Goal: Information Seeking & Learning: Learn about a topic

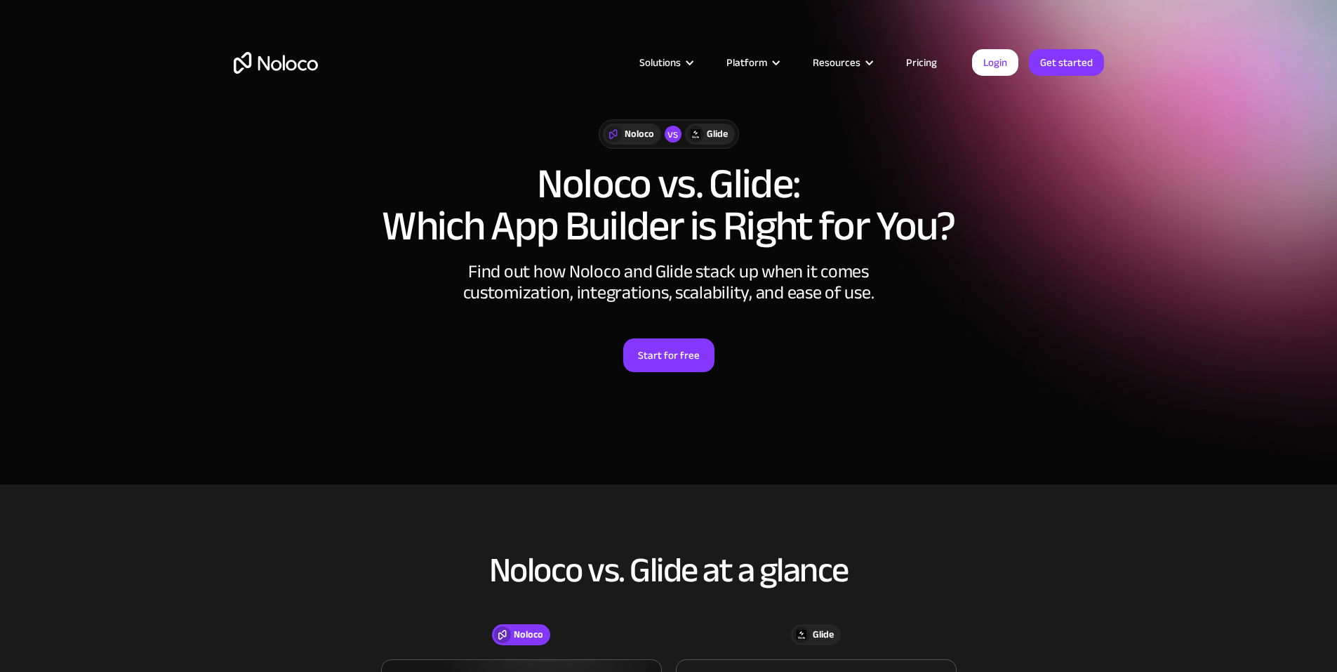
click at [526, 192] on h1 "Noloco vs. Glide: Which App Builder is Right for You?" at bounding box center [669, 205] width 870 height 84
click at [1168, 275] on section "Noloco vs Glide Noloco vs. Glide: Which App Builder is Right for You? Find out …" at bounding box center [668, 242] width 1337 height 484
click at [924, 61] on link "Pricing" at bounding box center [921, 62] width 66 height 18
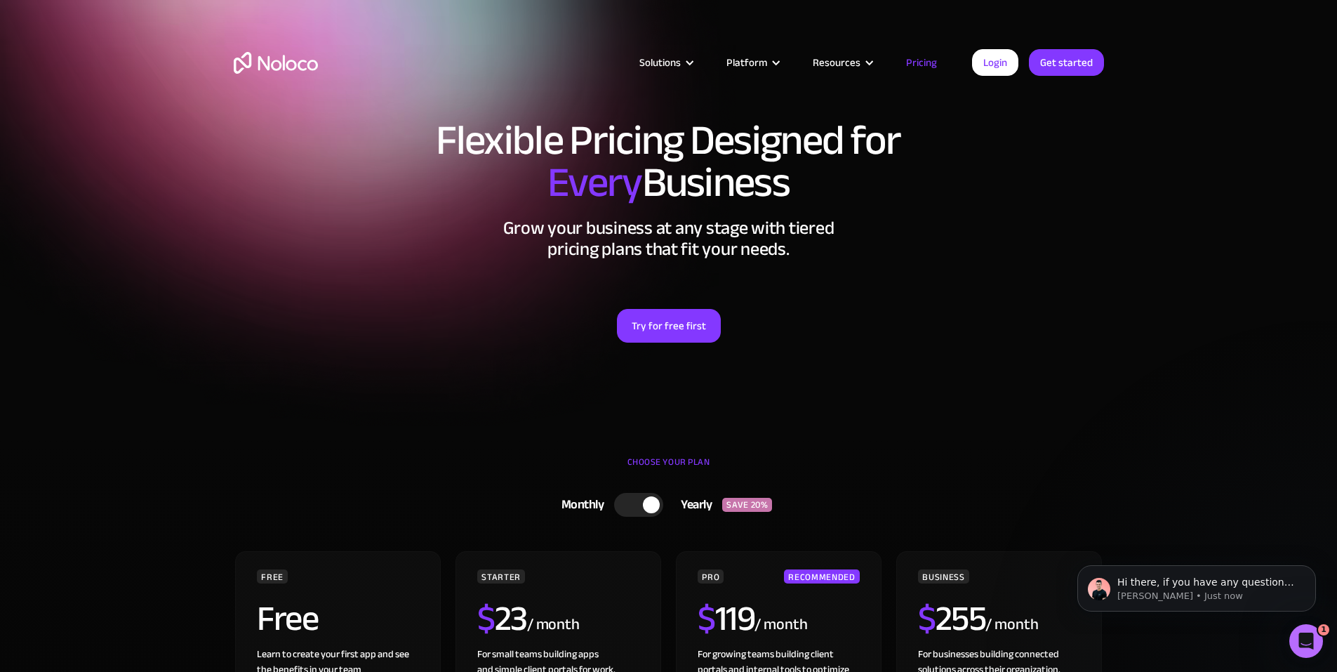
click at [265, 55] on img "home" at bounding box center [276, 63] width 84 height 22
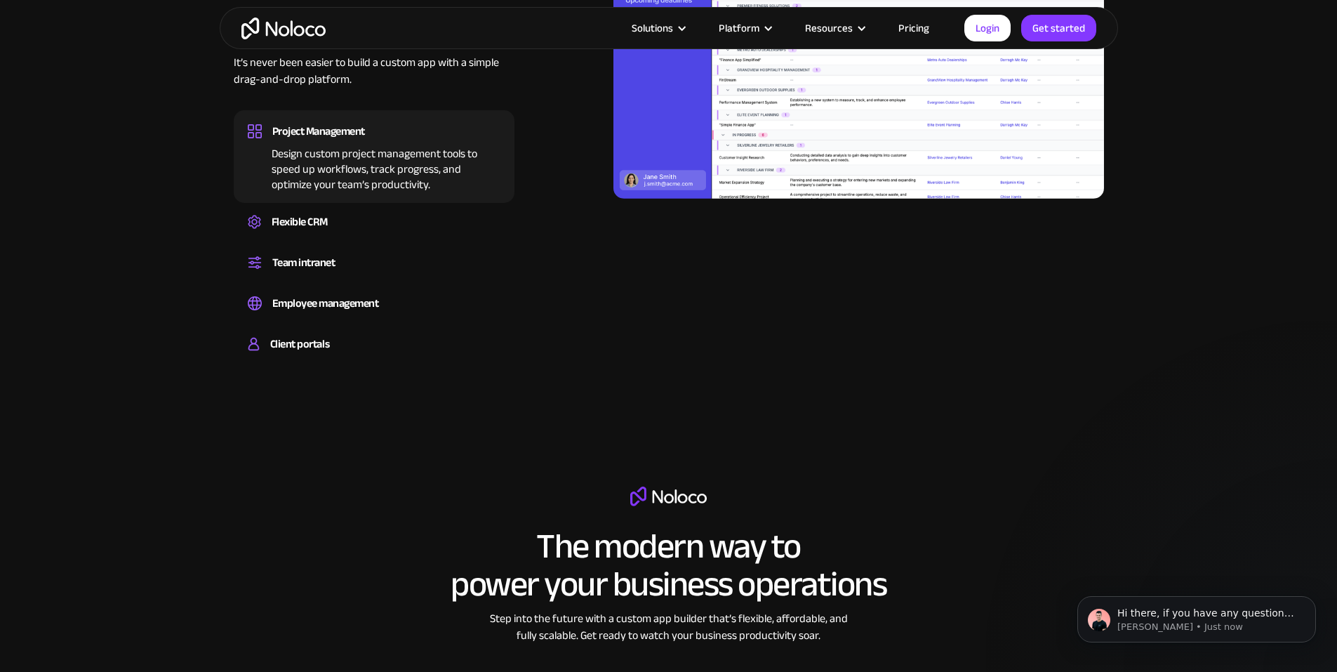
scroll to position [1605, 0]
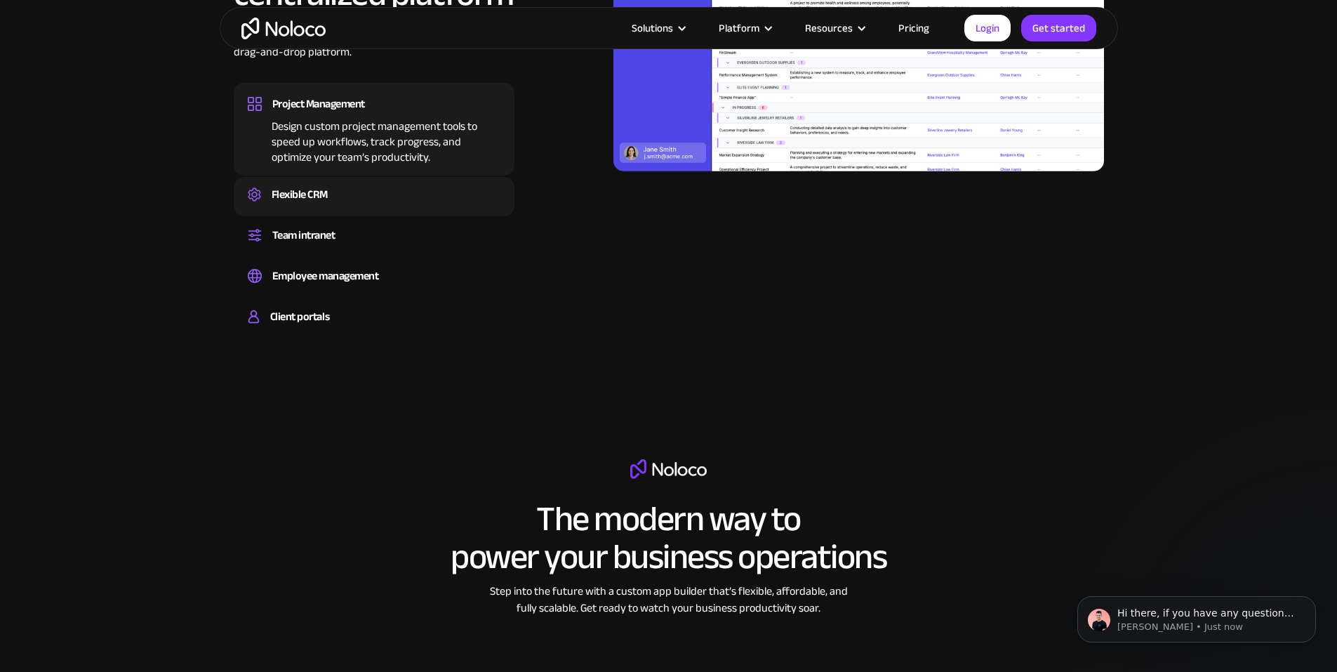
click at [320, 205] on div "Flexible CRM" at bounding box center [300, 194] width 56 height 21
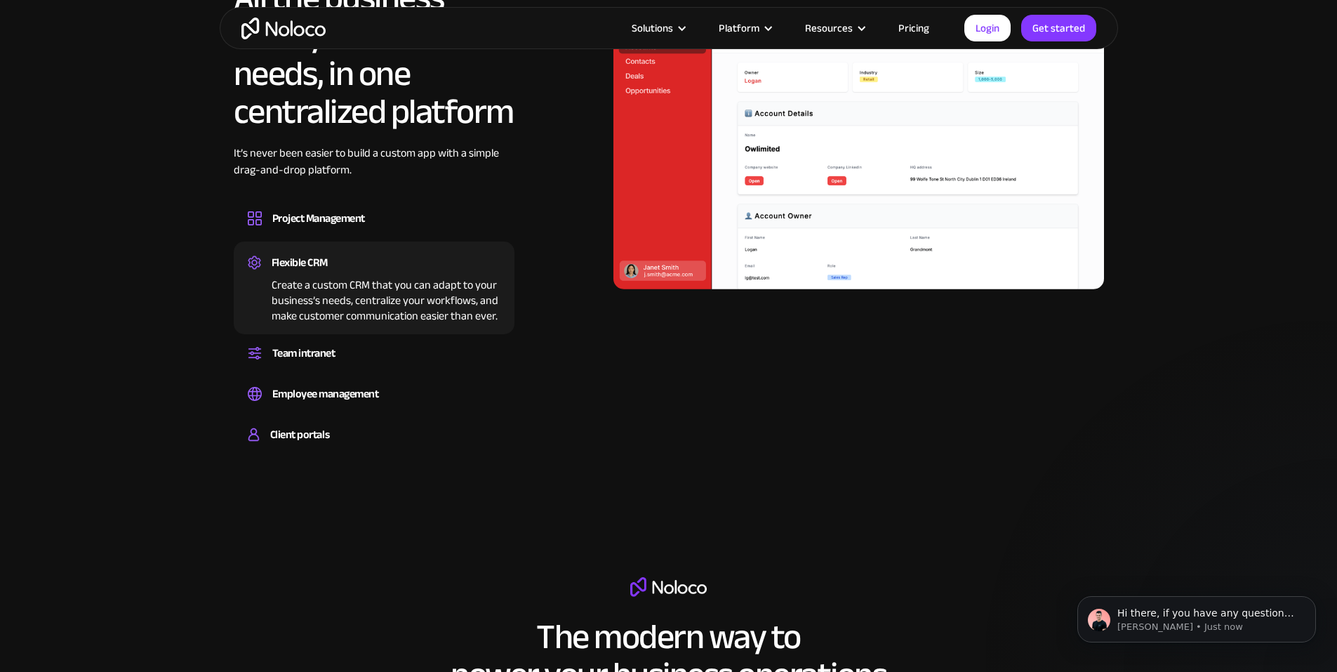
scroll to position [1394, 0]
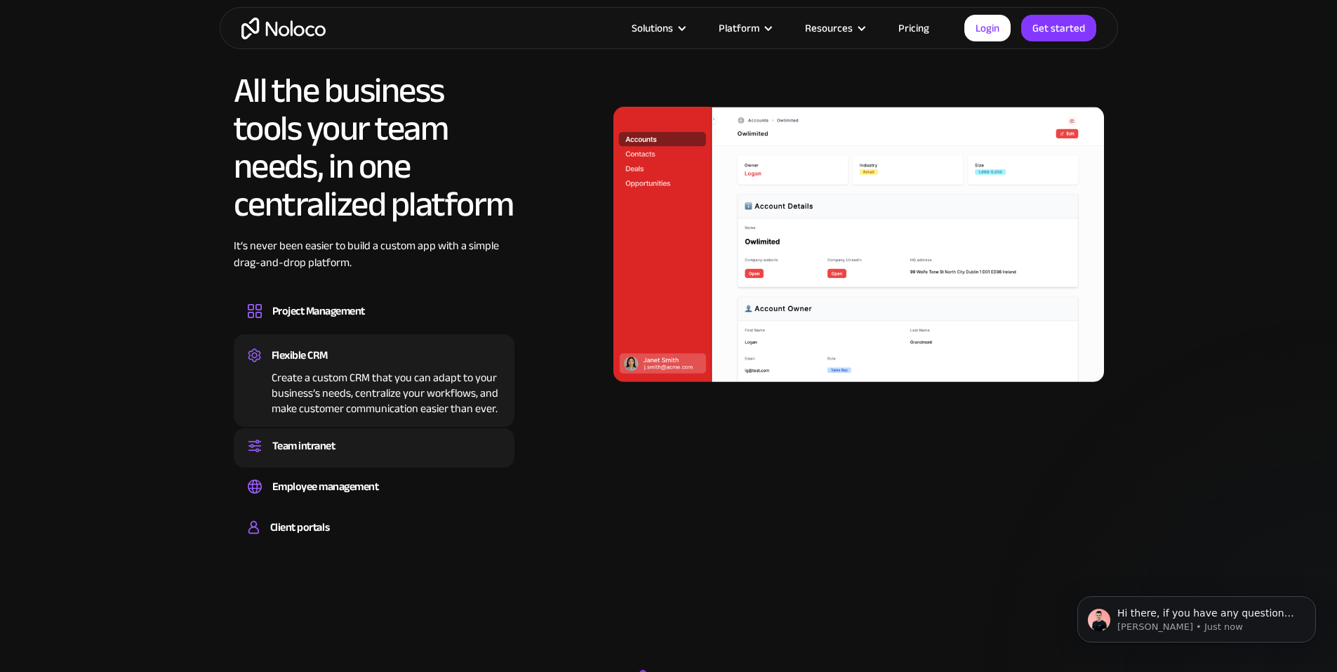
click at [319, 456] on div "Team intranet" at bounding box center [303, 445] width 63 height 21
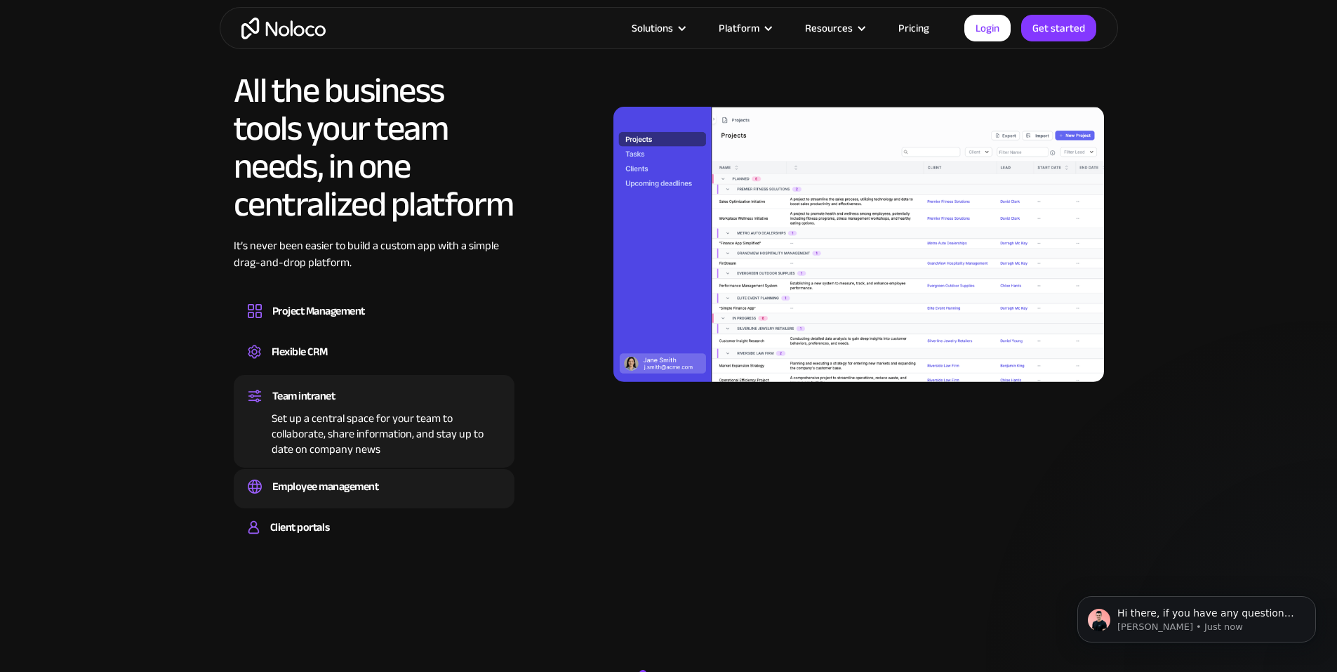
click at [302, 497] on div "Employee management" at bounding box center [325, 486] width 107 height 21
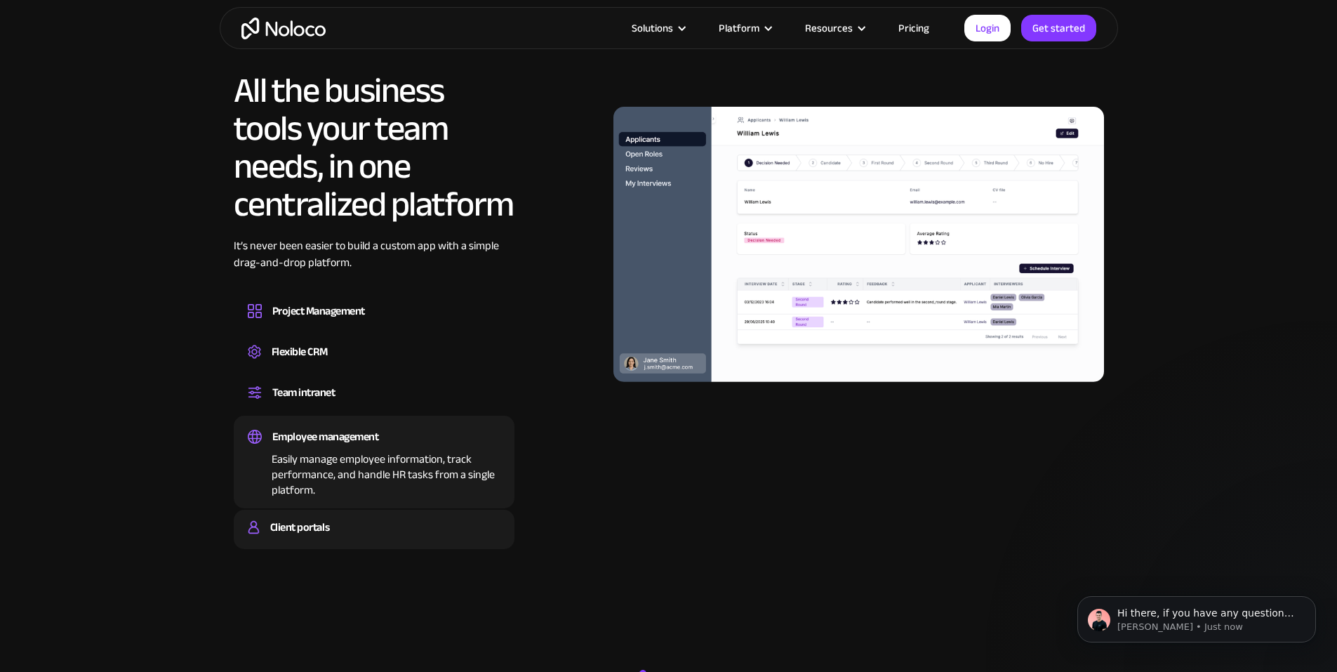
click at [297, 537] on div "Client portals" at bounding box center [299, 526] width 59 height 21
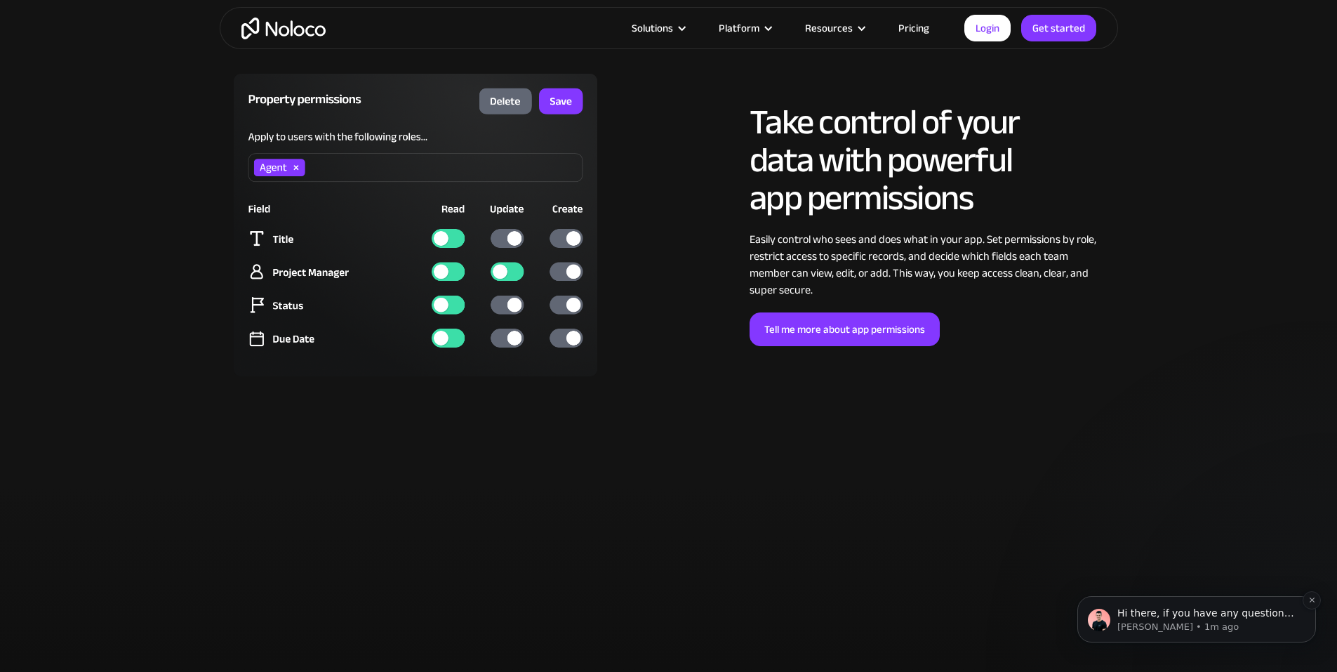
scroll to position [4131, 0]
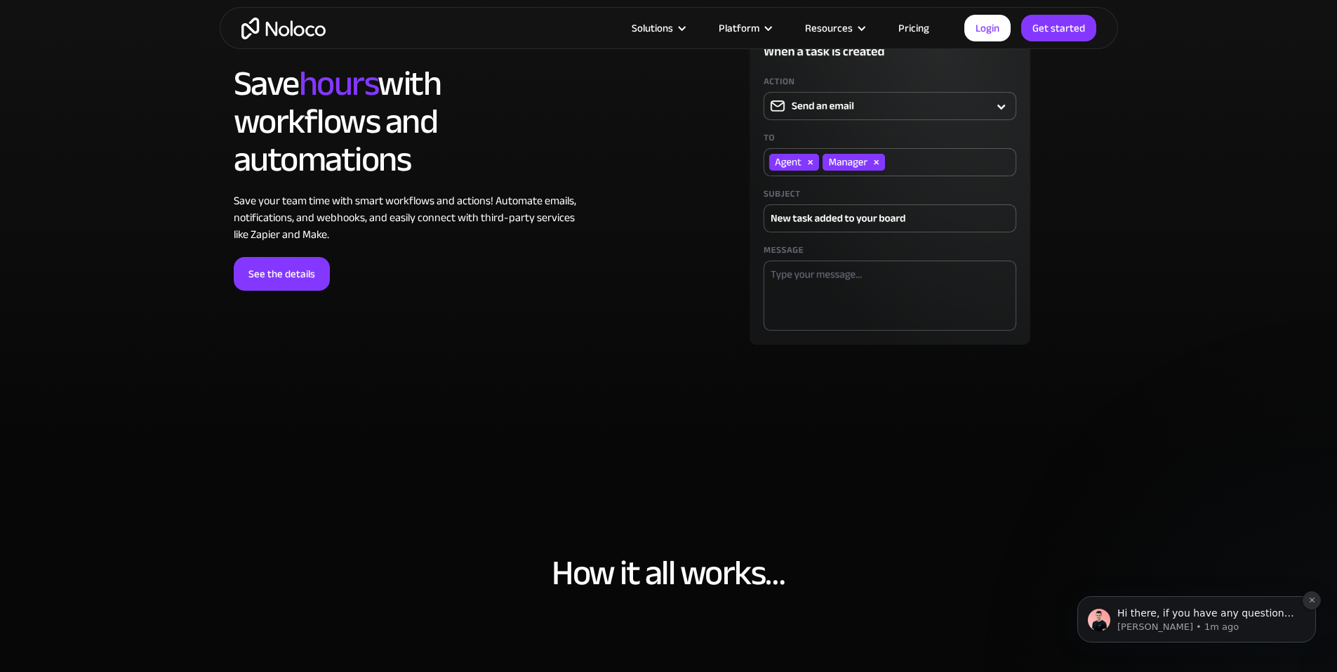
click at [1311, 600] on icon "Dismiss notification" at bounding box center [1312, 600] width 8 height 8
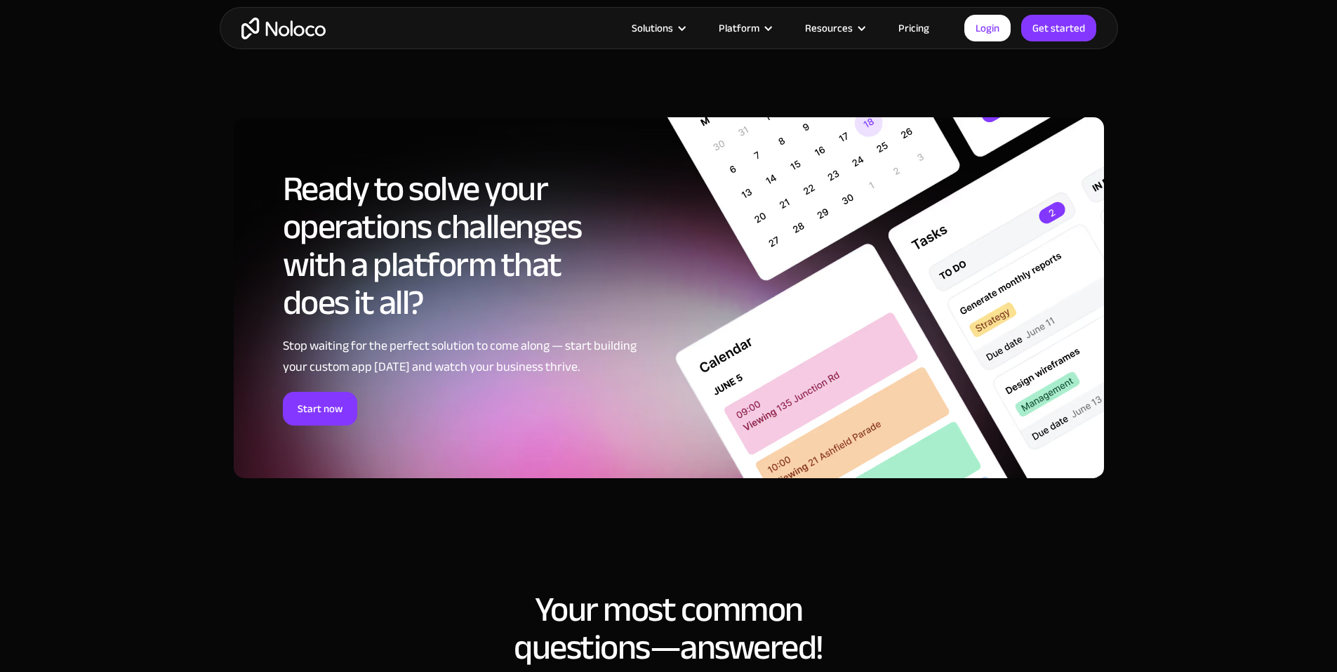
scroll to position [7218, 0]
